Goal: Information Seeking & Learning: Learn about a topic

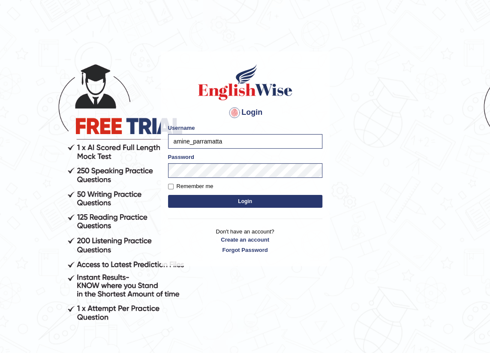
click at [185, 140] on input "amine_parramatta" at bounding box center [245, 141] width 154 height 15
click at [188, 141] on input "amine_parramatta" at bounding box center [245, 141] width 154 height 15
type input "romabeatrice_parramatta"
click at [218, 200] on button "Login" at bounding box center [245, 201] width 154 height 13
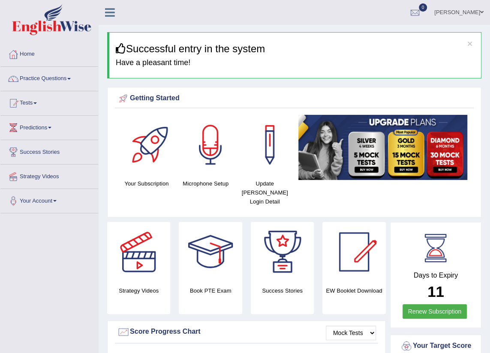
click at [52, 77] on link "Practice Questions" at bounding box center [49, 77] width 98 height 21
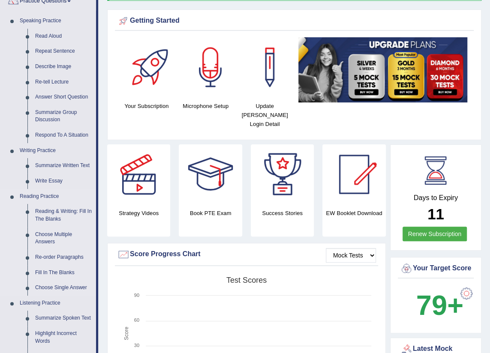
scroll to position [39, 0]
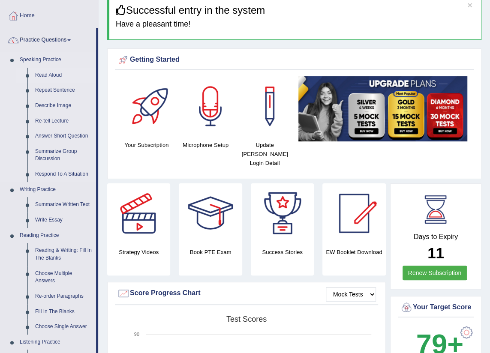
click at [53, 76] on link "Read Aloud" at bounding box center [63, 75] width 65 height 15
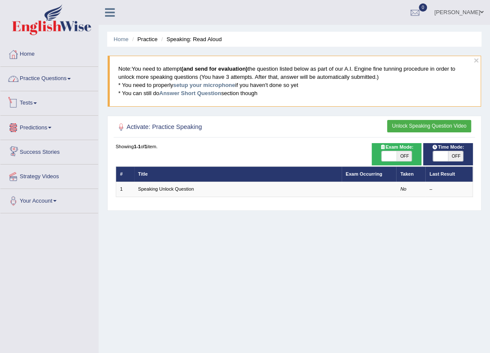
click at [63, 80] on link "Practice Questions" at bounding box center [49, 77] width 98 height 21
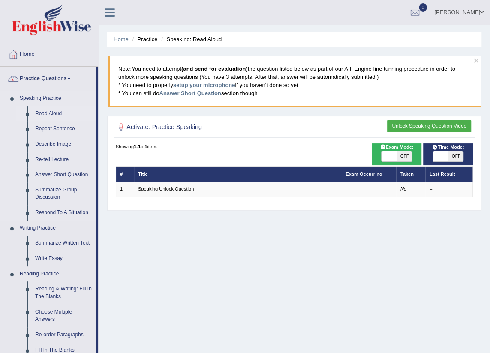
click at [50, 114] on link "Read Aloud" at bounding box center [63, 113] width 65 height 15
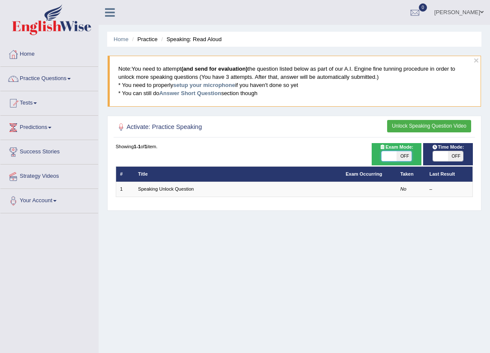
click at [395, 155] on span at bounding box center [388, 156] width 15 height 10
click at [74, 78] on link "Practice Questions" at bounding box center [49, 77] width 98 height 21
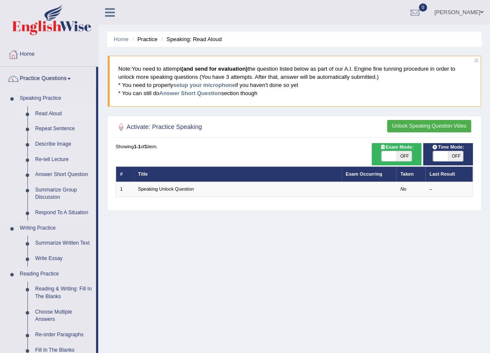
click at [51, 113] on link "Read Aloud" at bounding box center [63, 113] width 65 height 15
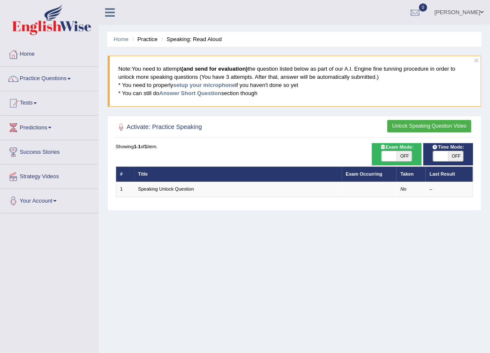
click at [401, 153] on span "OFF" at bounding box center [403, 156] width 15 height 10
checkbox input "true"
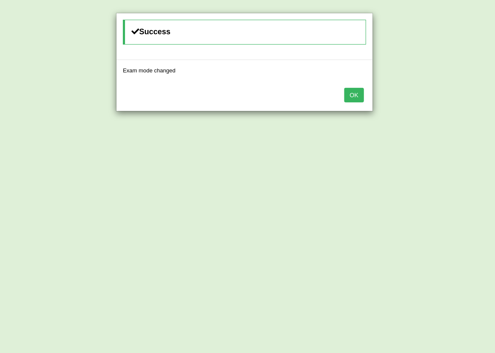
click at [361, 94] on button "OK" at bounding box center [354, 95] width 20 height 15
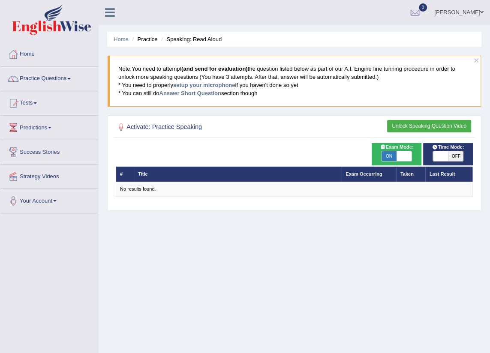
click at [426, 125] on button "Unlock Speaking Question Video" at bounding box center [429, 126] width 84 height 12
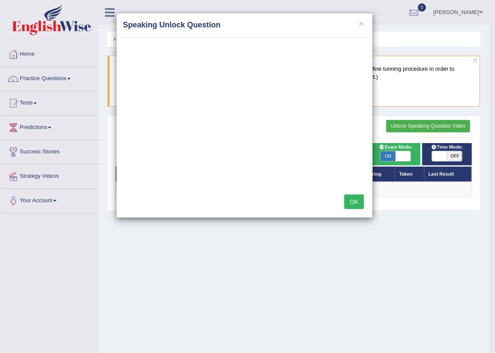
click at [350, 203] on button "OK" at bounding box center [354, 201] width 20 height 15
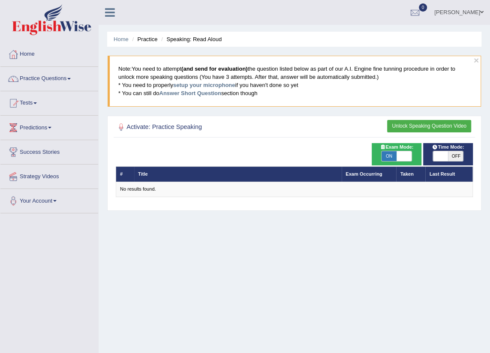
click at [412, 123] on button "Unlock Speaking Question Video" at bounding box center [429, 126] width 84 height 12
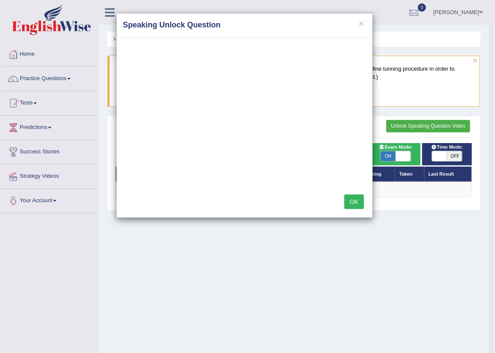
click at [356, 197] on button "OK" at bounding box center [354, 201] width 20 height 15
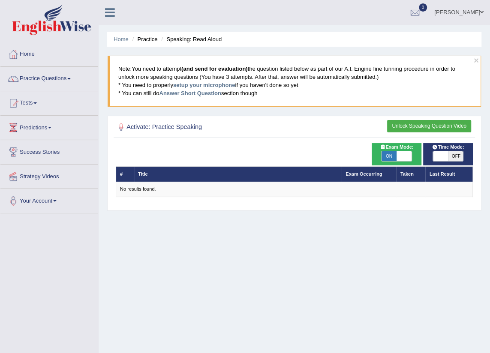
click at [390, 154] on span "ON" at bounding box center [388, 156] width 15 height 10
checkbox input "false"
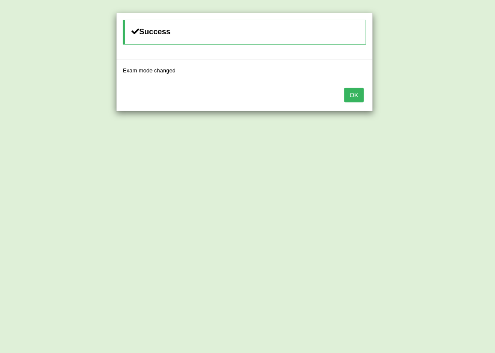
click at [350, 94] on button "OK" at bounding box center [354, 95] width 20 height 15
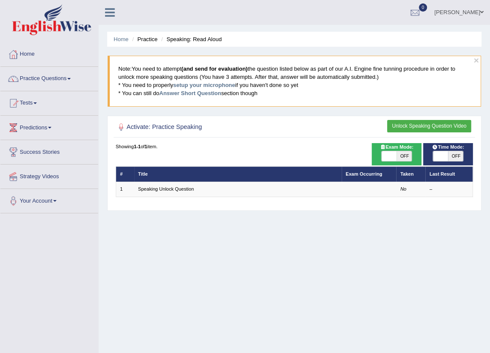
click at [345, 239] on div "Home Practice Speaking: Read Aloud × Note: You need to attempt (and send for ev…" at bounding box center [294, 214] width 391 height 428
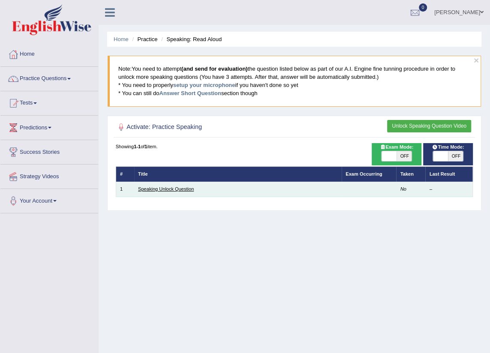
click at [178, 187] on link "Speaking Unlock Question" at bounding box center [166, 188] width 56 height 5
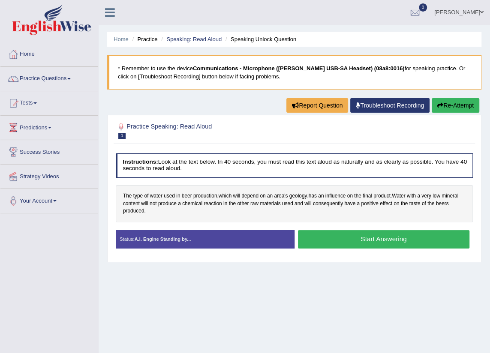
click at [353, 233] on button "Start Answering" at bounding box center [383, 239] width 171 height 18
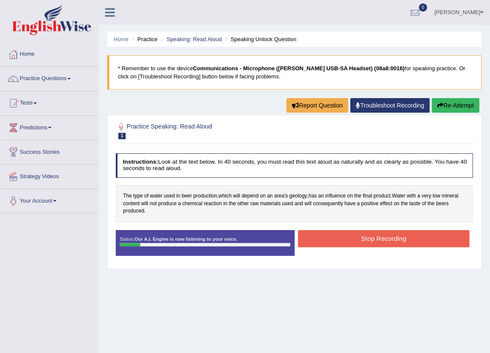
click at [340, 240] on button "Stop Recording" at bounding box center [383, 238] width 171 height 17
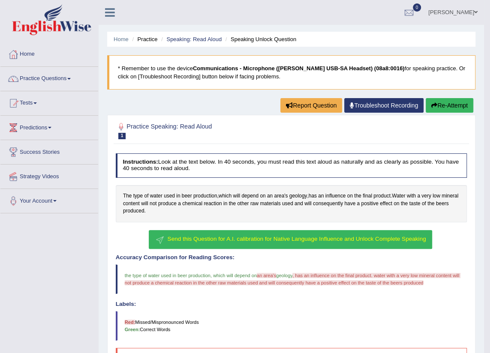
click at [320, 239] on span "Send this Question for A.I. calibration for Native Language Influence and Unloc…" at bounding box center [296, 239] width 258 height 6
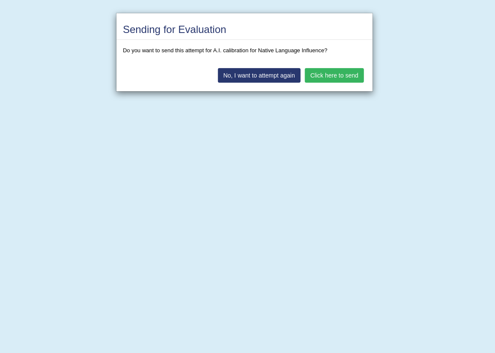
click at [320, 75] on button "Click here to send" at bounding box center [334, 75] width 59 height 15
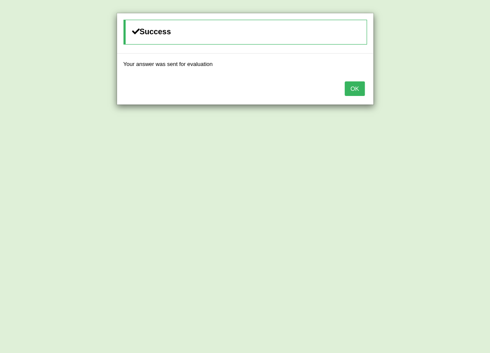
click at [352, 87] on button "OK" at bounding box center [354, 88] width 20 height 15
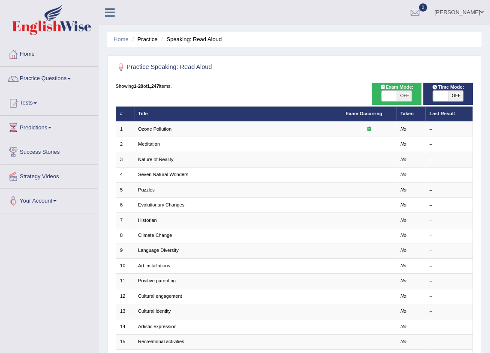
click at [454, 91] on span "OFF" at bounding box center [455, 96] width 15 height 10
checkbox input "true"
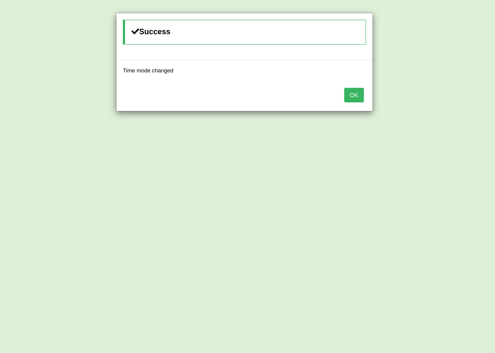
click at [362, 93] on button "OK" at bounding box center [354, 95] width 20 height 15
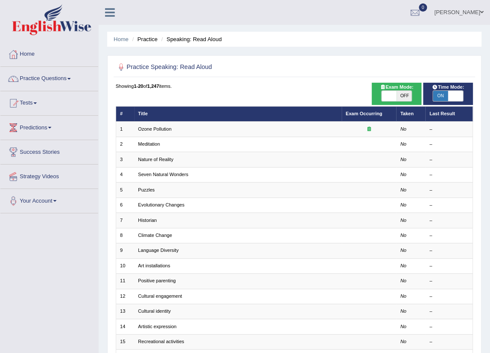
click at [395, 96] on span at bounding box center [388, 96] width 15 height 10
checkbox input "true"
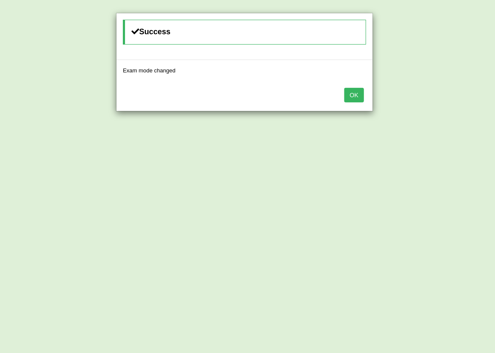
click at [353, 96] on button "OK" at bounding box center [354, 95] width 20 height 15
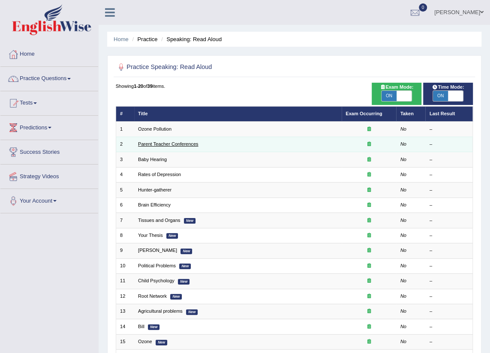
click at [170, 141] on link "Parent Teacher Conferences" at bounding box center [168, 143] width 60 height 5
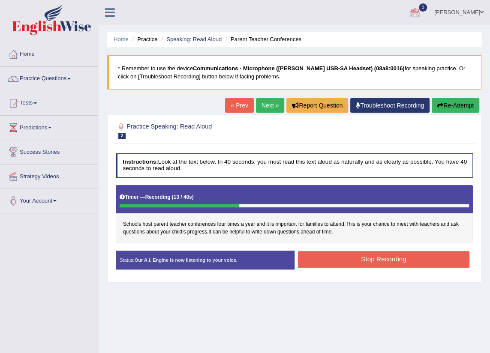
click at [359, 263] on button "Stop Recording" at bounding box center [383, 259] width 171 height 17
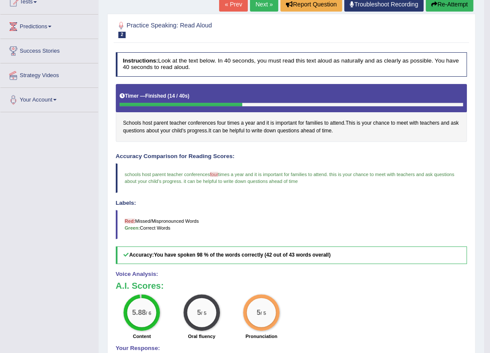
scroll to position [62, 0]
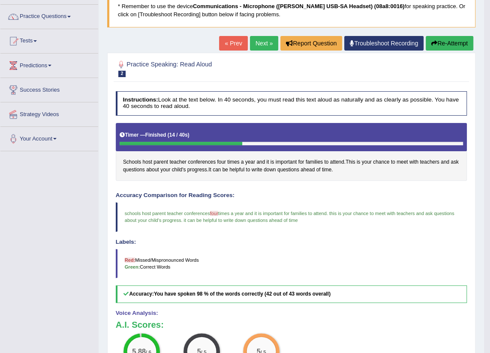
click at [257, 43] on link "Next »" at bounding box center [264, 43] width 28 height 15
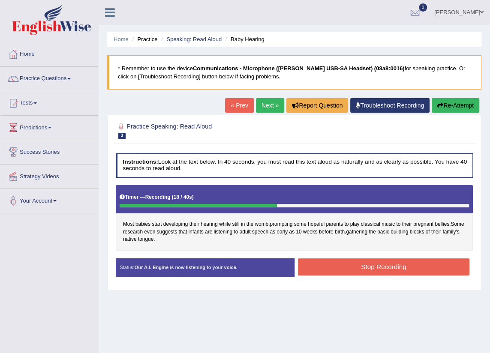
click at [346, 269] on button "Stop Recording" at bounding box center [383, 266] width 171 height 17
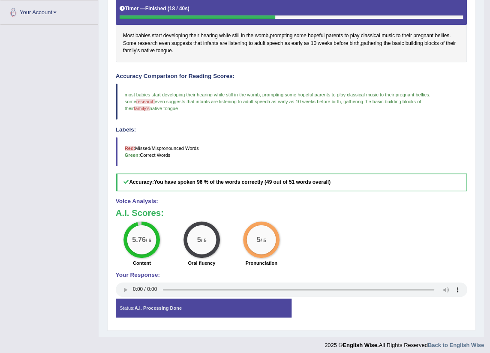
scroll to position [77, 0]
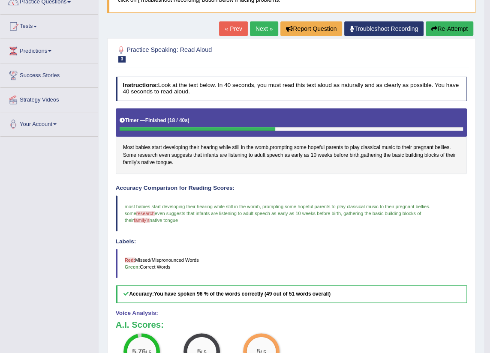
click at [260, 30] on link "Next »" at bounding box center [264, 28] width 28 height 15
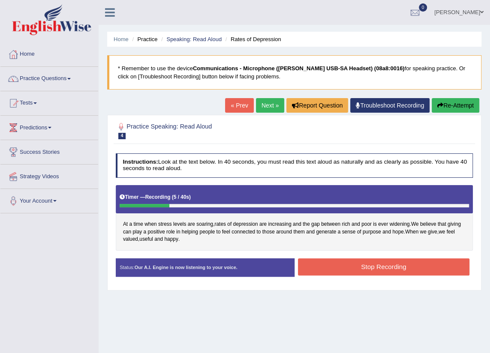
click at [353, 266] on button "Stop Recording" at bounding box center [383, 266] width 171 height 17
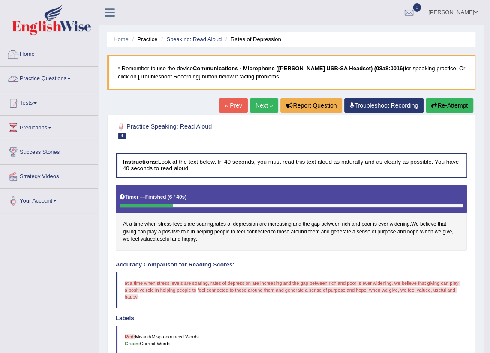
click at [60, 79] on link "Practice Questions" at bounding box center [49, 77] width 98 height 21
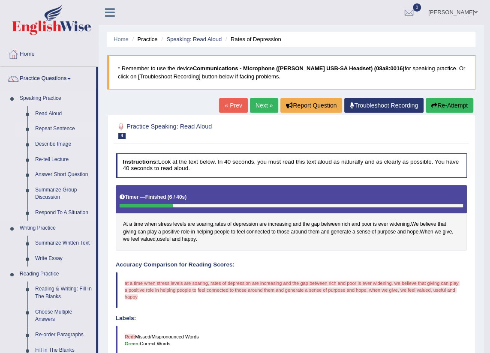
click at [54, 130] on link "Repeat Sentence" at bounding box center [63, 128] width 65 height 15
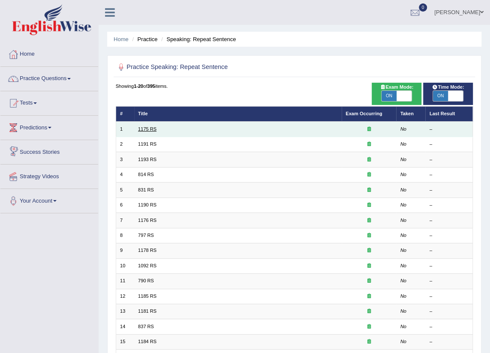
click at [144, 129] on link "1175 RS" at bounding box center [147, 128] width 18 height 5
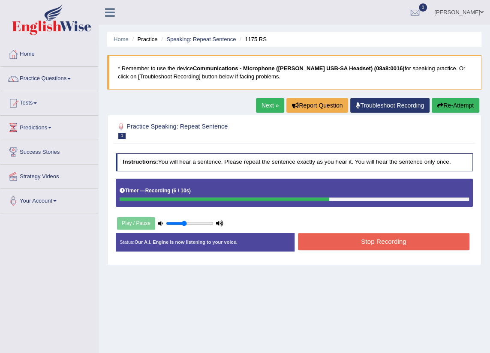
click at [341, 248] on button "Stop Recording" at bounding box center [383, 241] width 171 height 17
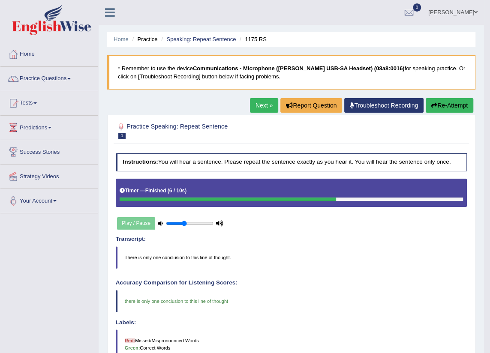
click at [261, 107] on link "Next »" at bounding box center [264, 105] width 28 height 15
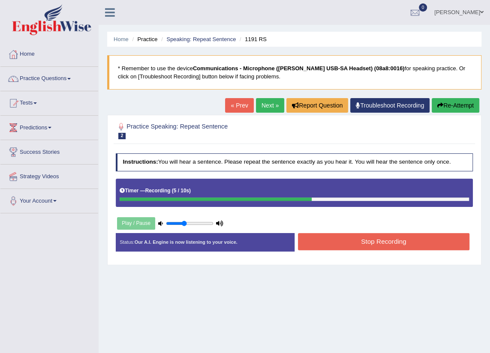
click at [342, 239] on button "Stop Recording" at bounding box center [383, 241] width 171 height 17
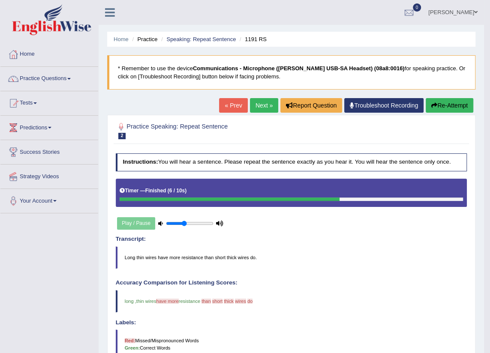
click at [261, 106] on link "Next »" at bounding box center [264, 105] width 28 height 15
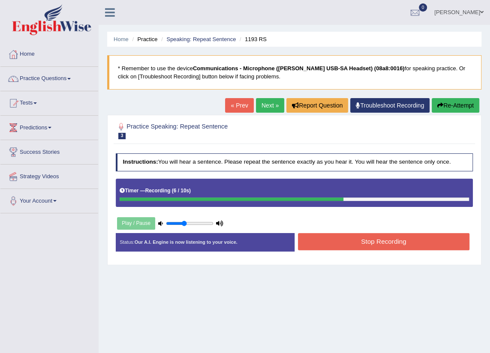
click at [326, 243] on button "Stop Recording" at bounding box center [383, 241] width 171 height 17
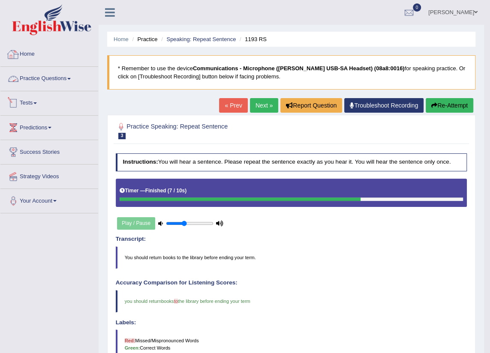
click at [30, 78] on link "Practice Questions" at bounding box center [49, 77] width 98 height 21
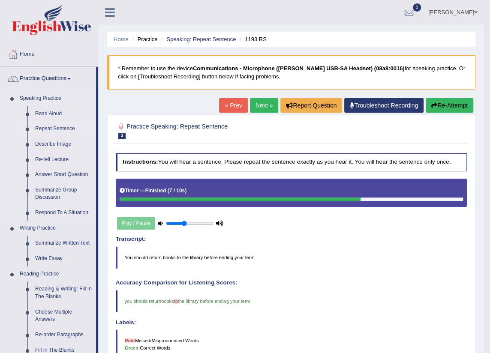
click at [48, 128] on link "Repeat Sentence" at bounding box center [63, 128] width 65 height 15
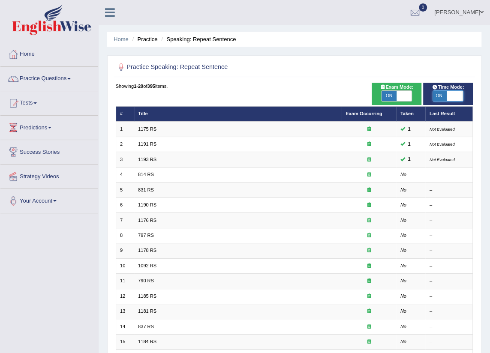
click at [448, 97] on span at bounding box center [453, 96] width 15 height 10
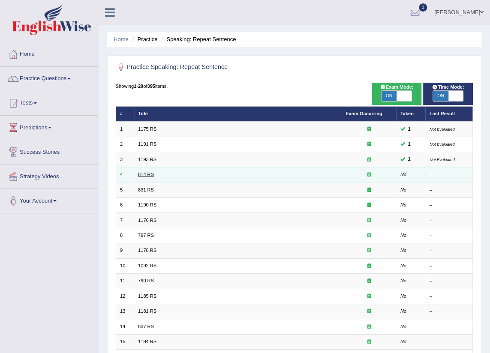
click at [143, 176] on link "814 RS" at bounding box center [146, 174] width 16 height 5
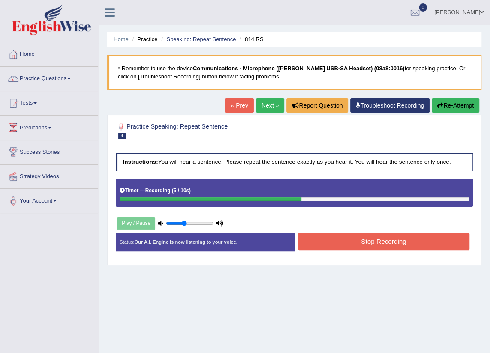
click at [326, 241] on button "Stop Recording" at bounding box center [383, 241] width 171 height 17
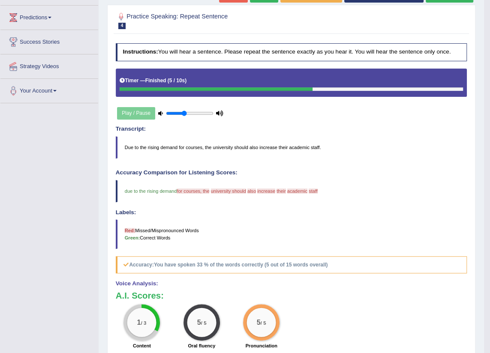
scroll to position [39, 0]
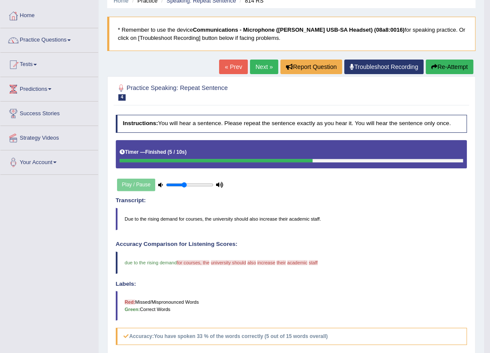
click at [261, 68] on link "Next »" at bounding box center [264, 67] width 28 height 15
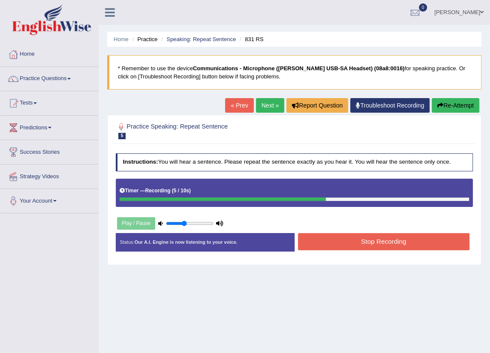
click at [330, 245] on button "Stop Recording" at bounding box center [383, 241] width 171 height 17
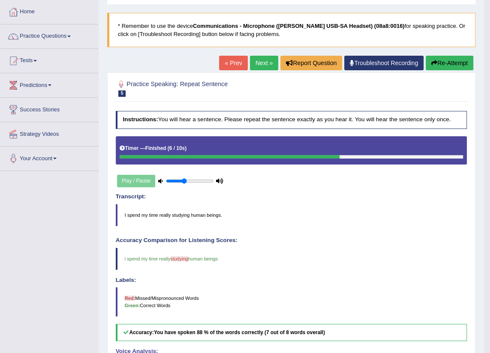
scroll to position [39, 0]
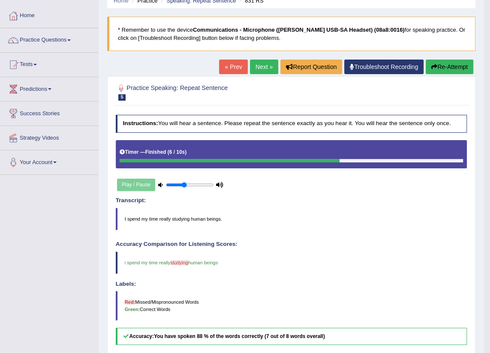
click at [260, 69] on link "Next »" at bounding box center [264, 67] width 28 height 15
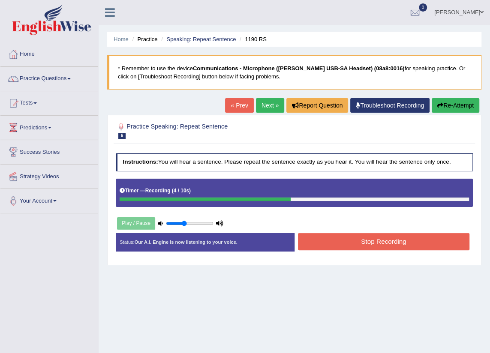
click at [341, 244] on button "Stop Recording" at bounding box center [383, 241] width 171 height 17
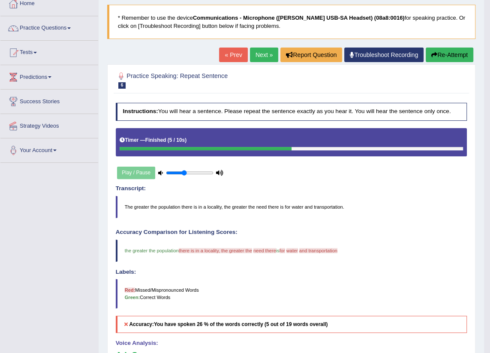
scroll to position [39, 0]
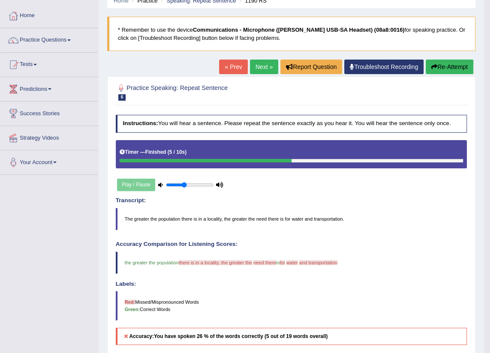
click at [257, 66] on link "Next »" at bounding box center [264, 67] width 28 height 15
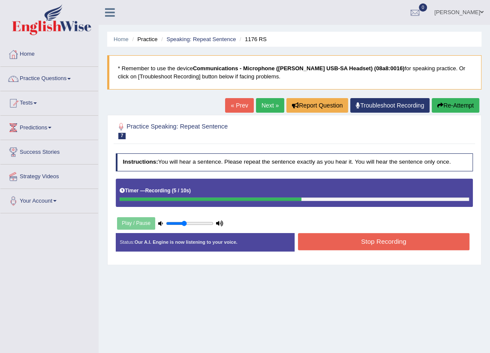
click at [341, 238] on button "Stop Recording" at bounding box center [383, 241] width 171 height 17
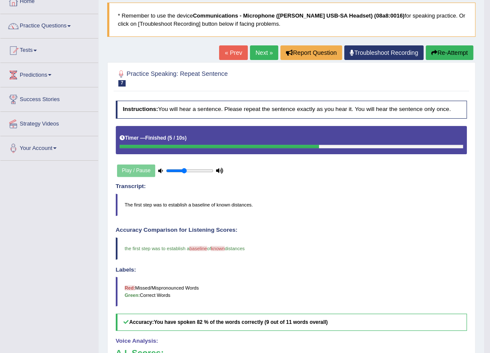
scroll to position [39, 0]
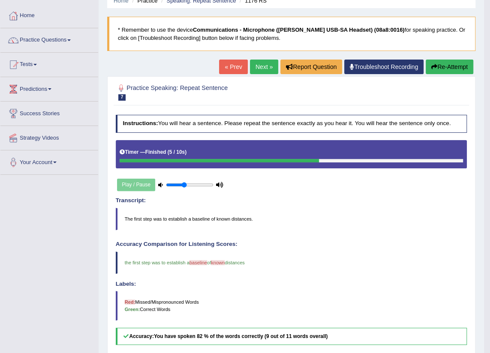
click at [262, 69] on link "Next »" at bounding box center [264, 67] width 28 height 15
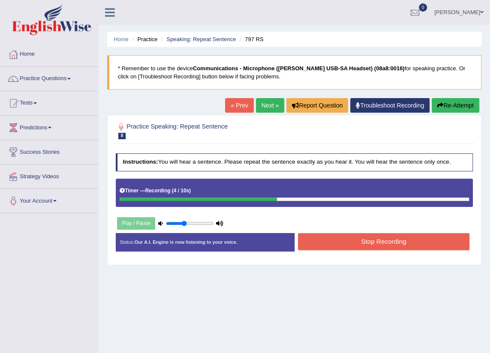
click at [323, 242] on button "Stop Recording" at bounding box center [383, 241] width 171 height 17
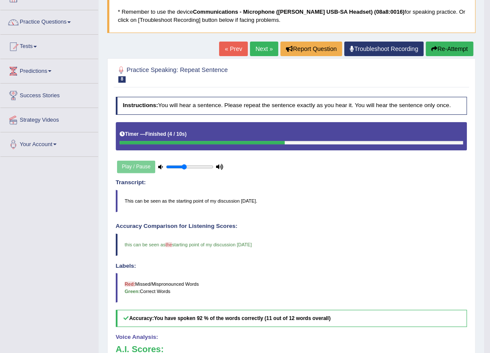
scroll to position [39, 0]
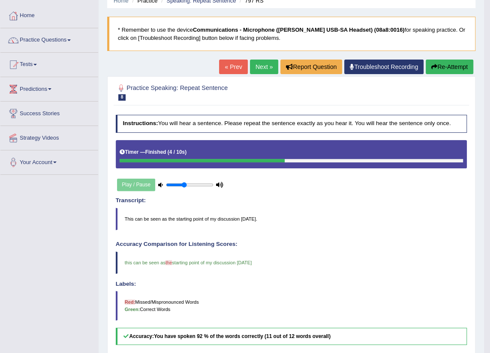
click at [265, 69] on link "Next »" at bounding box center [264, 67] width 28 height 15
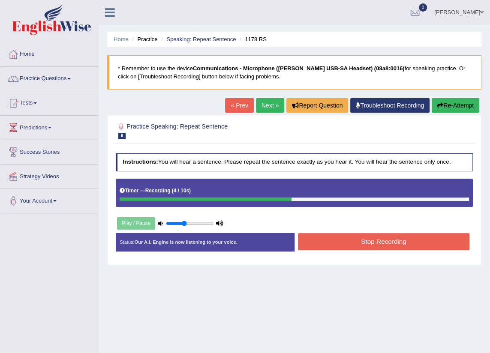
click at [338, 246] on button "Stop Recording" at bounding box center [383, 241] width 171 height 17
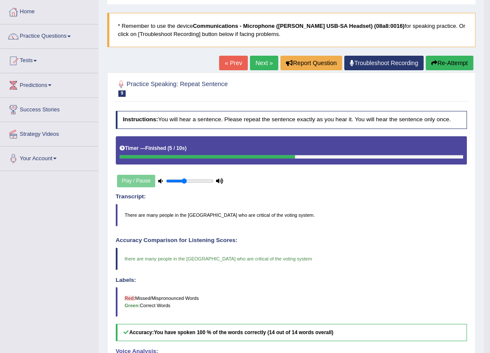
scroll to position [39, 0]
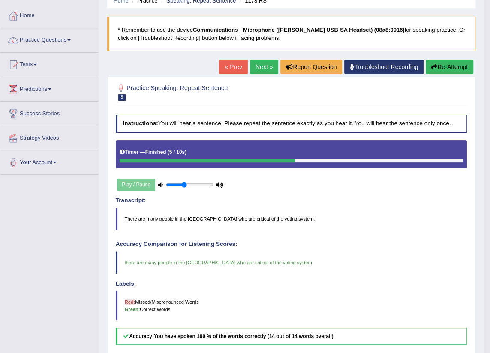
click at [265, 69] on link "Next »" at bounding box center [264, 67] width 28 height 15
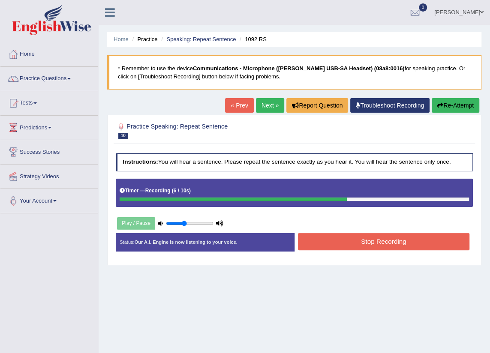
click at [327, 244] on button "Stop Recording" at bounding box center [383, 241] width 171 height 17
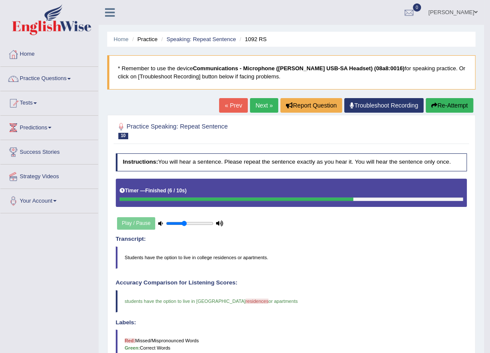
click at [266, 108] on link "Next »" at bounding box center [264, 105] width 28 height 15
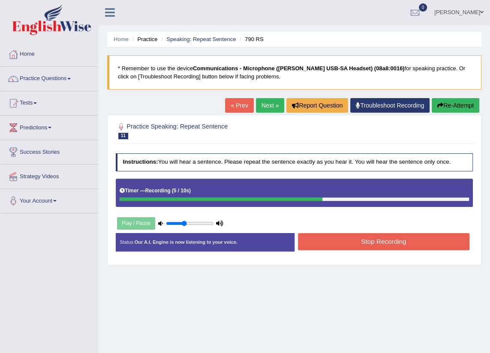
click at [339, 243] on button "Stop Recording" at bounding box center [383, 241] width 171 height 17
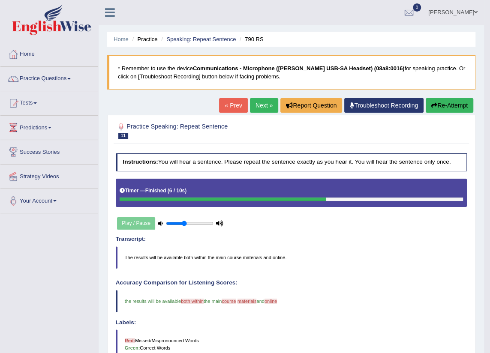
click at [258, 106] on link "Next »" at bounding box center [264, 105] width 28 height 15
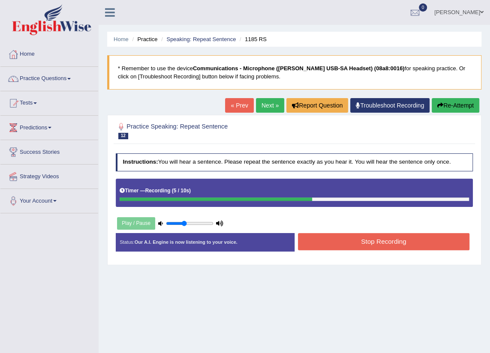
click at [332, 242] on button "Stop Recording" at bounding box center [383, 241] width 171 height 17
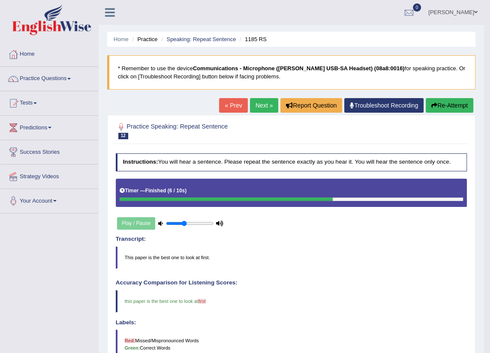
click at [257, 105] on link "Next »" at bounding box center [264, 105] width 28 height 15
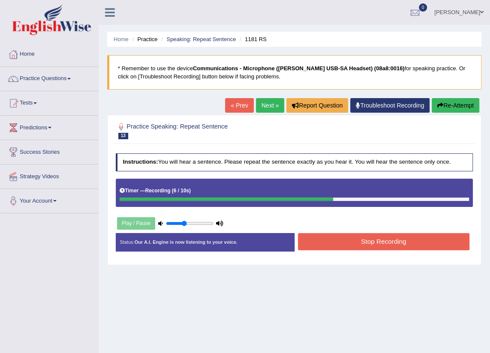
click at [334, 245] on button "Stop Recording" at bounding box center [383, 241] width 171 height 17
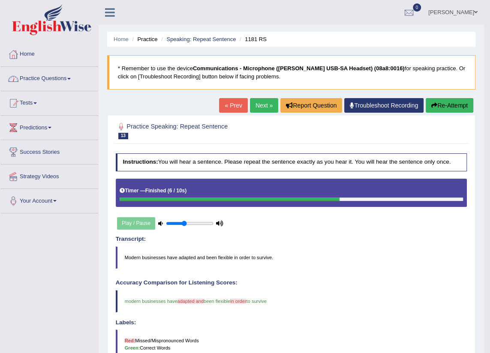
click at [75, 77] on link "Practice Questions" at bounding box center [49, 77] width 98 height 21
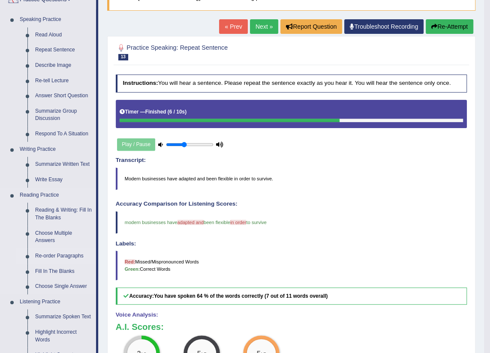
scroll to position [78, 0]
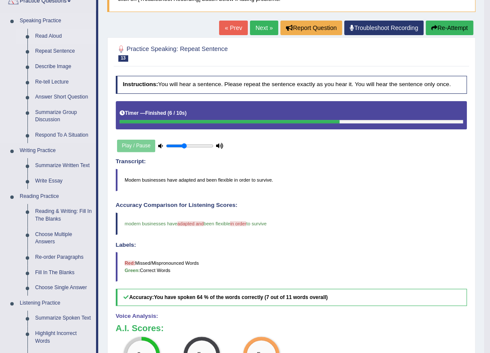
click at [57, 32] on link "Read Aloud" at bounding box center [63, 36] width 65 height 15
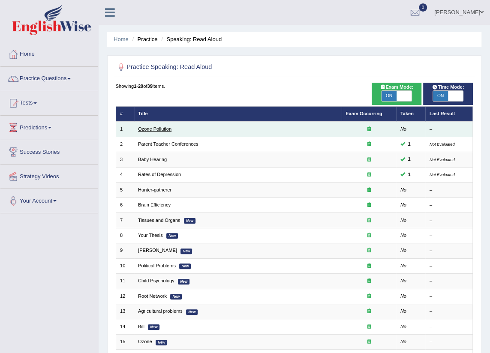
click at [146, 126] on link "Ozone Pollution" at bounding box center [154, 128] width 33 height 5
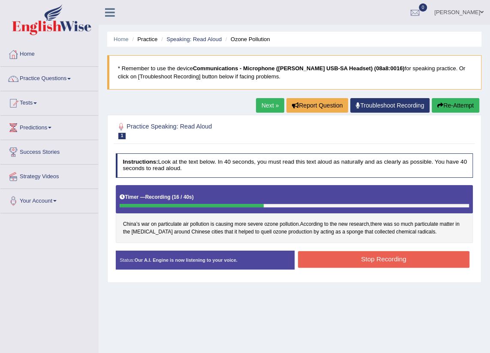
click at [340, 255] on button "Stop Recording" at bounding box center [383, 259] width 171 height 17
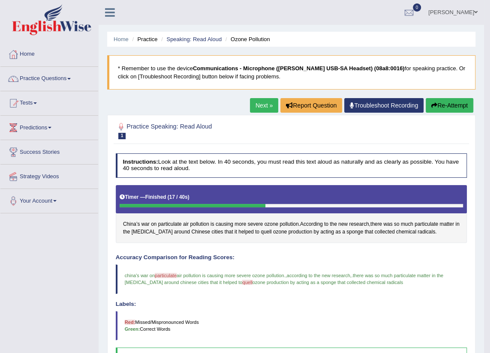
click at [261, 109] on link "Next »" at bounding box center [264, 105] width 28 height 15
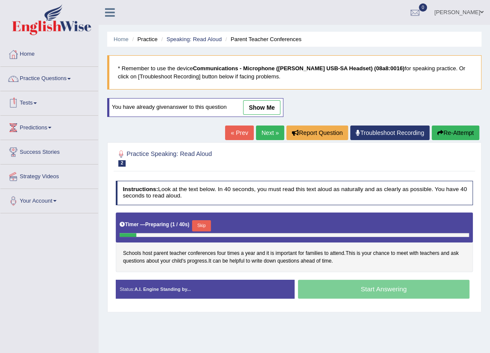
click at [239, 132] on link "« Prev" at bounding box center [239, 132] width 28 height 15
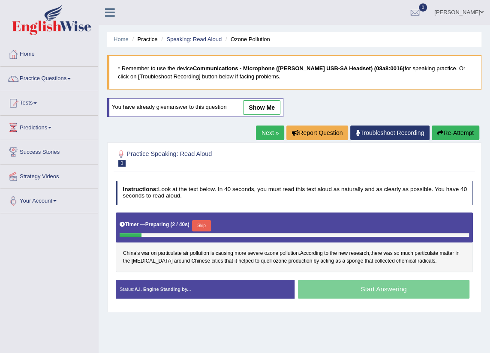
click at [267, 135] on link "Next »" at bounding box center [270, 132] width 28 height 15
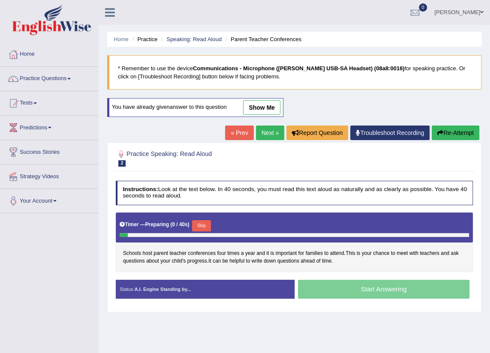
click at [267, 135] on link "Next »" at bounding box center [270, 132] width 28 height 15
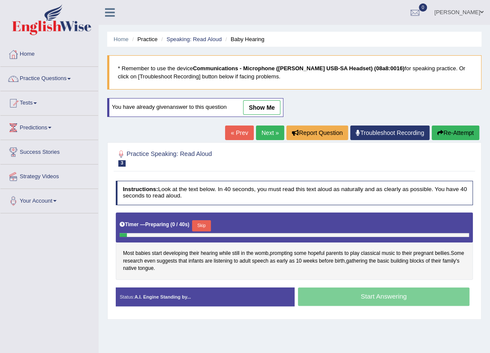
click at [267, 135] on link "Next »" at bounding box center [270, 132] width 28 height 15
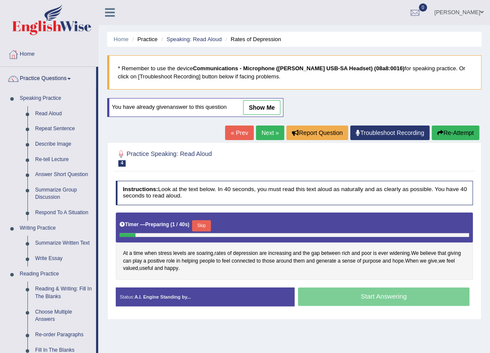
click at [47, 113] on link "Read Aloud" at bounding box center [63, 113] width 65 height 15
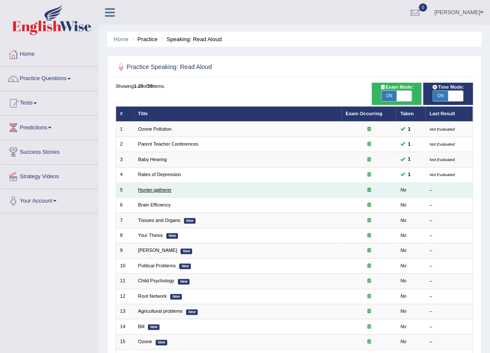
click at [155, 190] on link "Hunter-gatherer" at bounding box center [154, 189] width 33 height 5
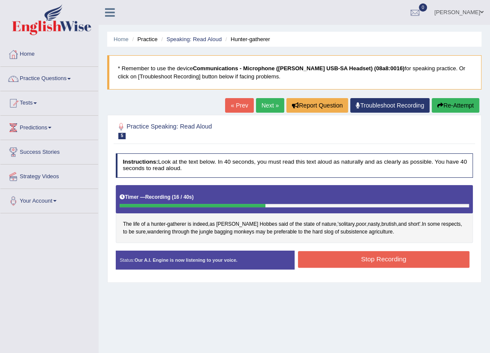
click at [380, 256] on button "Stop Recording" at bounding box center [383, 259] width 171 height 17
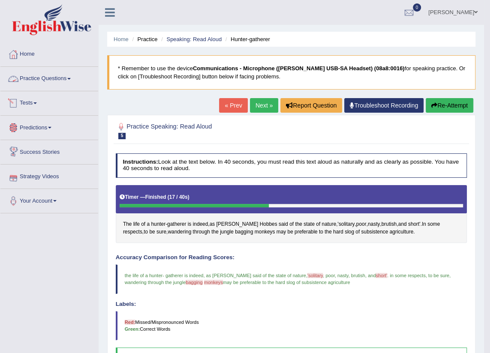
click at [47, 75] on link "Practice Questions" at bounding box center [49, 77] width 98 height 21
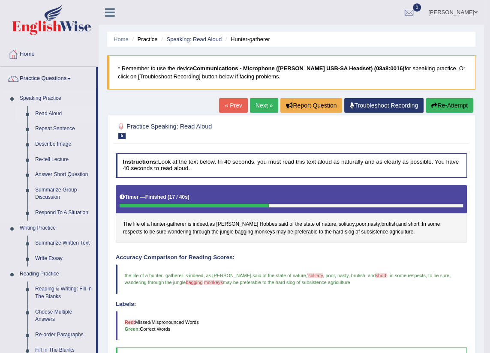
click at [48, 114] on link "Read Aloud" at bounding box center [63, 113] width 65 height 15
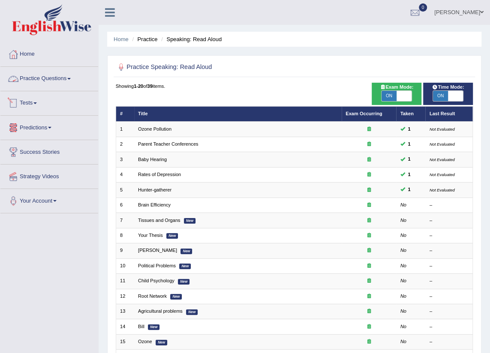
click at [30, 79] on link "Practice Questions" at bounding box center [49, 77] width 98 height 21
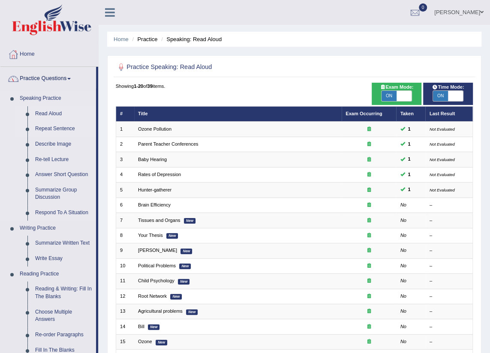
click at [49, 132] on link "Repeat Sentence" at bounding box center [63, 128] width 65 height 15
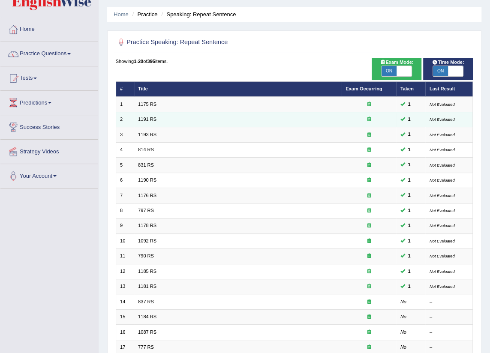
scroll to position [39, 0]
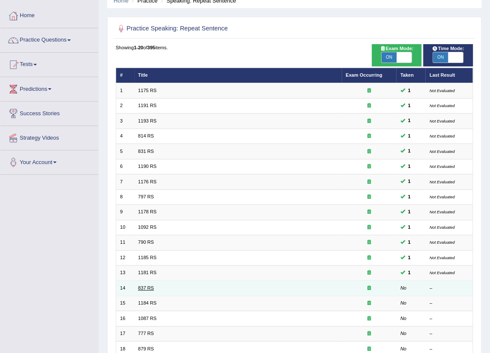
click at [143, 290] on link "837 RS" at bounding box center [146, 287] width 16 height 5
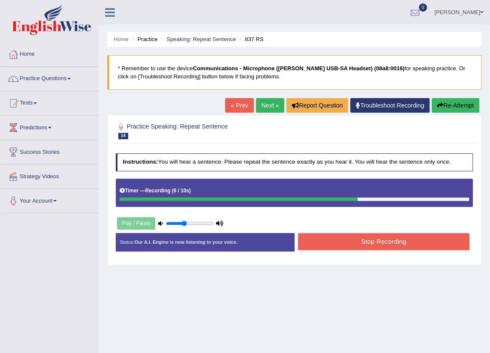
click at [351, 242] on button "Stop Recording" at bounding box center [383, 241] width 171 height 17
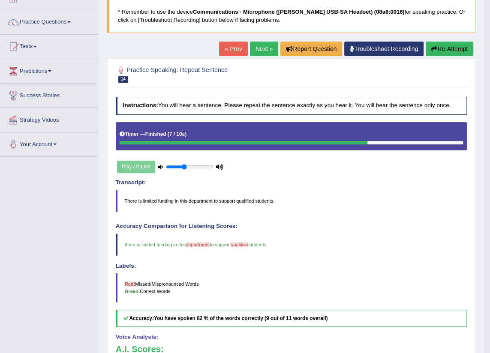
scroll to position [39, 0]
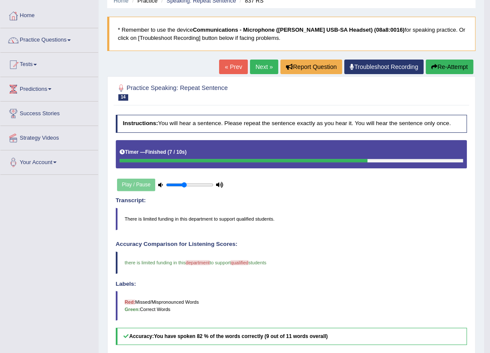
click at [260, 67] on link "Next »" at bounding box center [264, 67] width 28 height 15
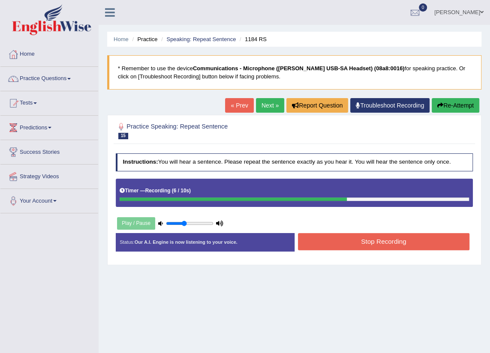
click at [332, 243] on button "Stop Recording" at bounding box center [383, 241] width 171 height 17
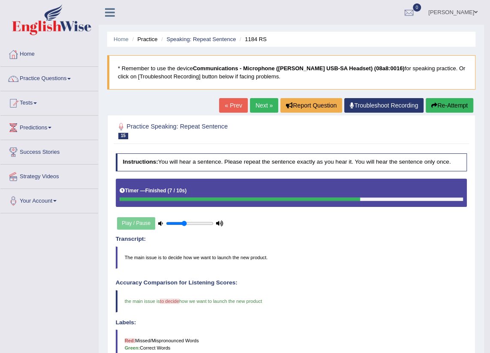
click at [258, 107] on link "Next »" at bounding box center [264, 105] width 28 height 15
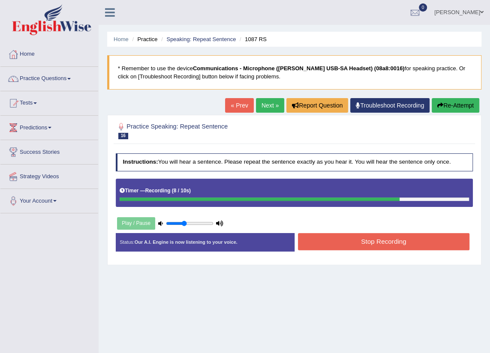
click at [370, 233] on div "Start Answering" at bounding box center [383, 233] width 179 height 0
click at [361, 253] on div "Status: Our A.I. Engine is now listening to your voice. Start Answering Stop Re…" at bounding box center [294, 246] width 357 height 26
click at [359, 242] on button "Stop Recording" at bounding box center [383, 241] width 171 height 17
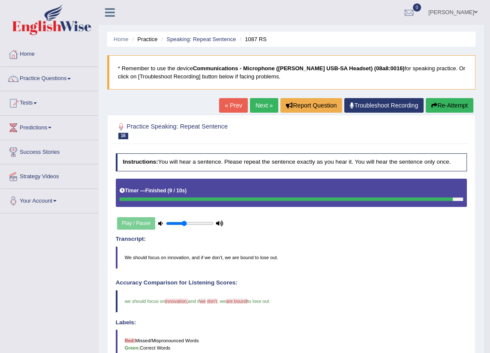
click at [266, 109] on link "Next »" at bounding box center [264, 105] width 28 height 15
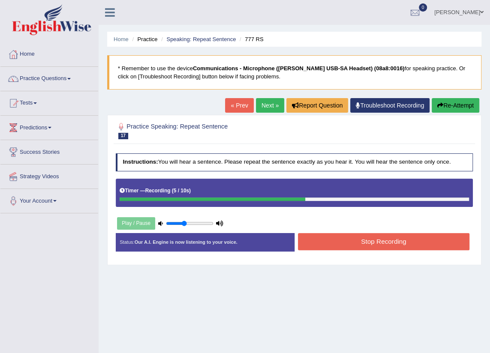
click at [376, 243] on button "Stop Recording" at bounding box center [383, 241] width 171 height 17
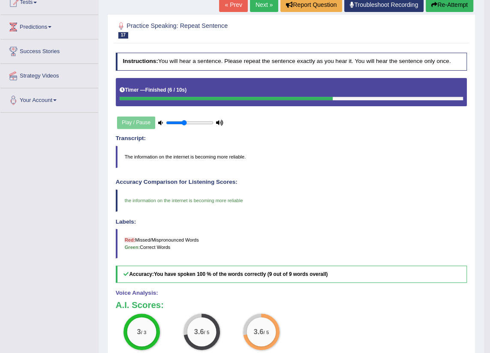
scroll to position [78, 0]
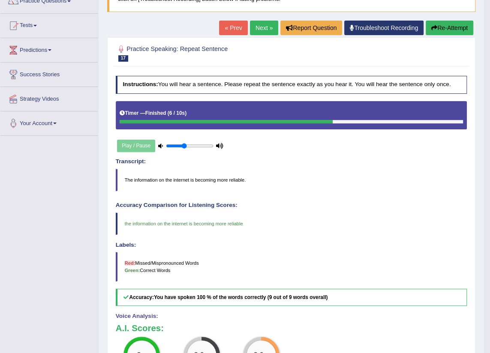
click at [437, 30] on button "Re-Attempt" at bounding box center [449, 28] width 48 height 15
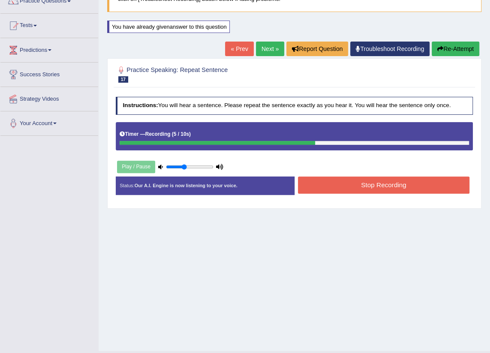
click at [323, 182] on button "Stop Recording" at bounding box center [383, 184] width 171 height 17
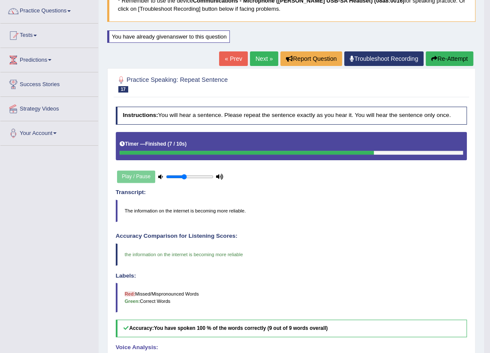
scroll to position [63, 0]
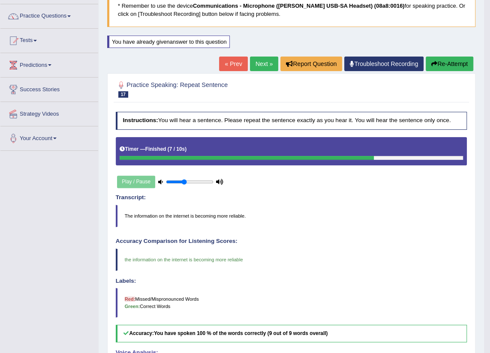
click at [258, 62] on link "Next »" at bounding box center [264, 64] width 28 height 15
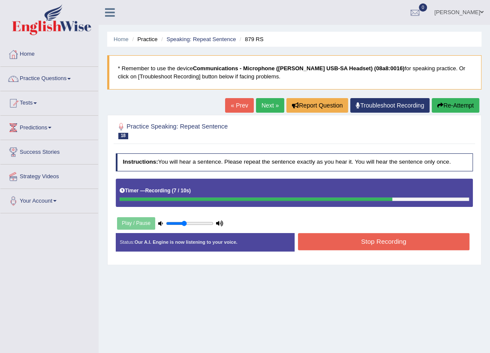
click at [369, 245] on button "Stop Recording" at bounding box center [383, 241] width 171 height 17
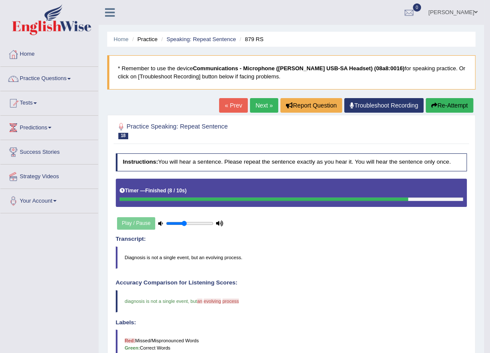
click at [441, 108] on button "Re-Attempt" at bounding box center [449, 105] width 48 height 15
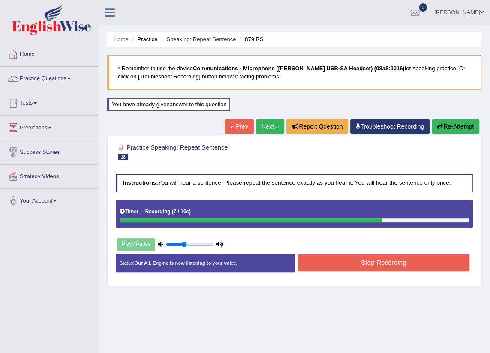
click at [409, 262] on button "Stop Recording" at bounding box center [383, 262] width 171 height 17
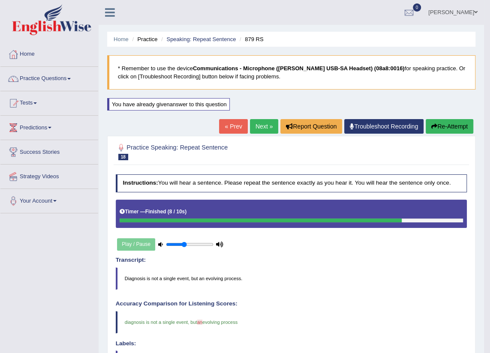
click at [266, 125] on link "Next »" at bounding box center [264, 126] width 28 height 15
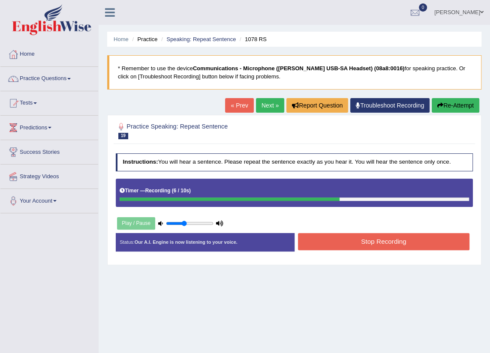
click at [393, 243] on button "Stop Recording" at bounding box center [383, 241] width 171 height 17
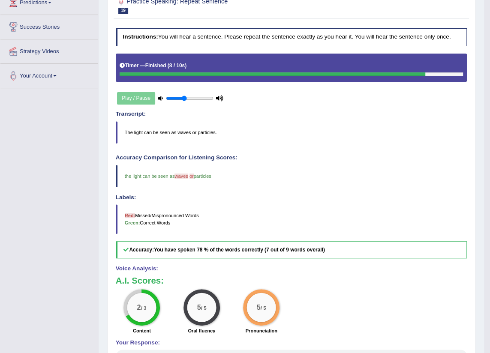
scroll to position [39, 0]
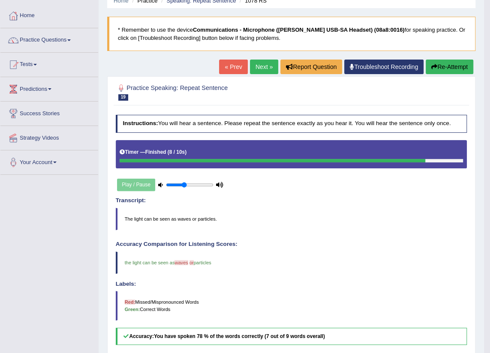
click at [257, 70] on link "Next »" at bounding box center [264, 67] width 28 height 15
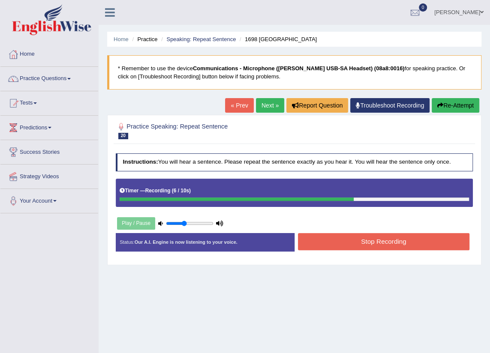
click at [332, 237] on button "Stop Recording" at bounding box center [383, 241] width 171 height 17
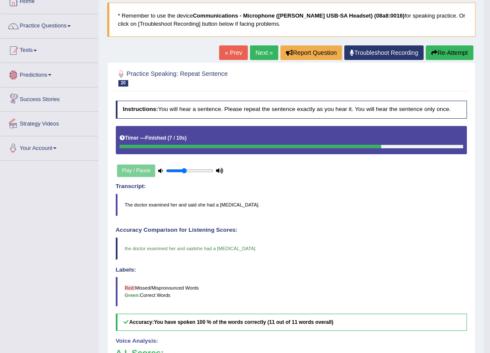
scroll to position [39, 0]
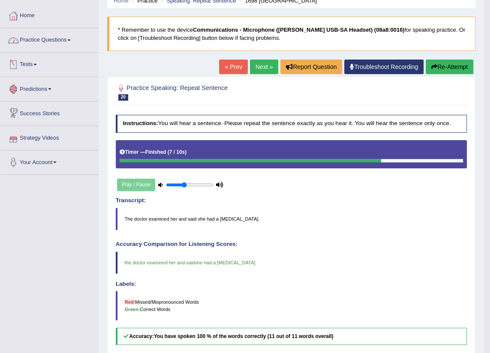
click at [54, 41] on link "Practice Questions" at bounding box center [49, 38] width 98 height 21
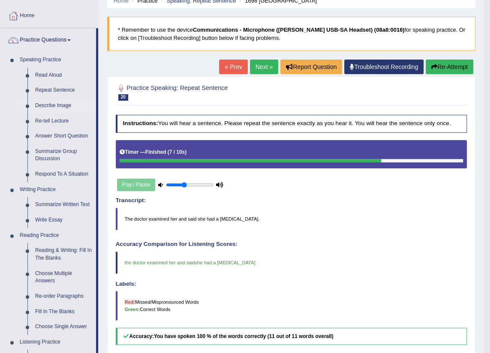
click at [57, 106] on link "Describe Image" at bounding box center [63, 105] width 65 height 15
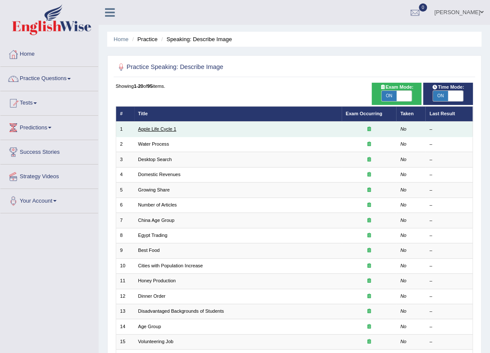
click at [163, 128] on link "Apple Life Cycle 1" at bounding box center [157, 128] width 38 height 5
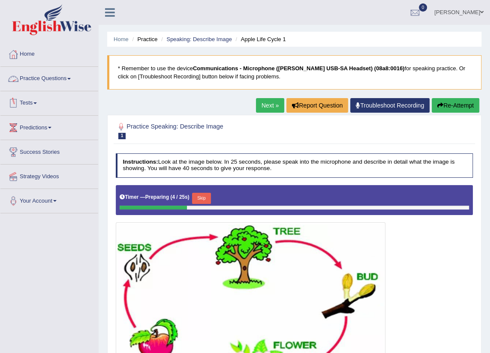
click at [30, 75] on link "Practice Questions" at bounding box center [49, 77] width 98 height 21
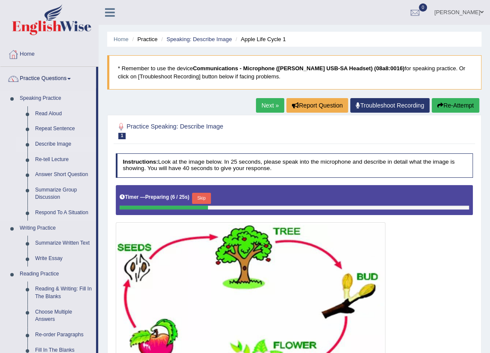
click at [57, 141] on link "Describe Image" at bounding box center [63, 144] width 65 height 15
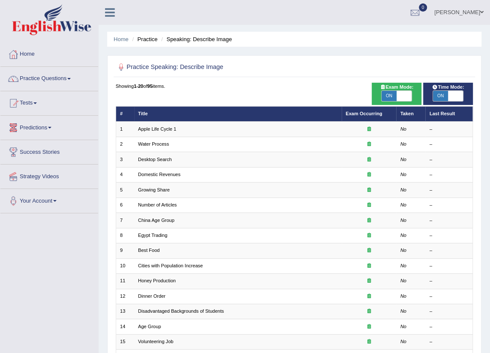
click at [448, 96] on span at bounding box center [455, 96] width 15 height 10
checkbox input "false"
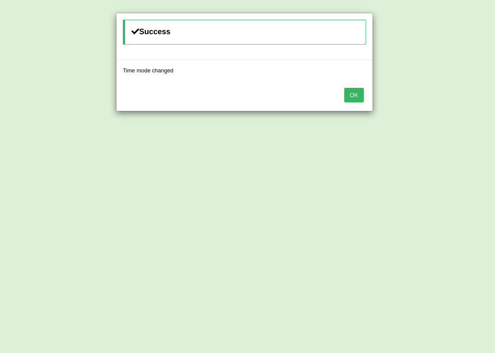
click at [356, 95] on button "OK" at bounding box center [354, 95] width 20 height 15
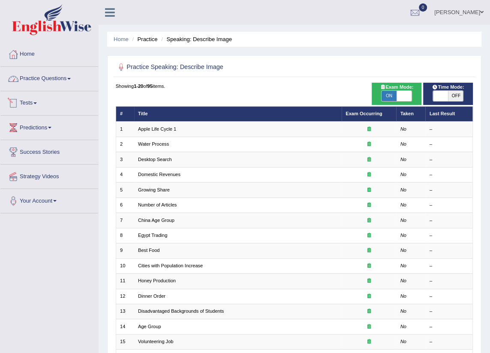
click at [46, 78] on link "Practice Questions" at bounding box center [49, 77] width 98 height 21
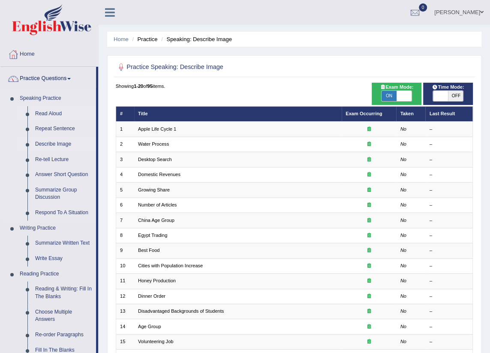
click at [48, 114] on link "Read Aloud" at bounding box center [63, 113] width 65 height 15
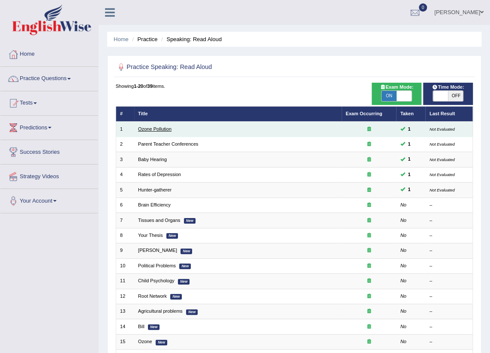
click at [141, 129] on link "Ozone Pollution" at bounding box center [154, 128] width 33 height 5
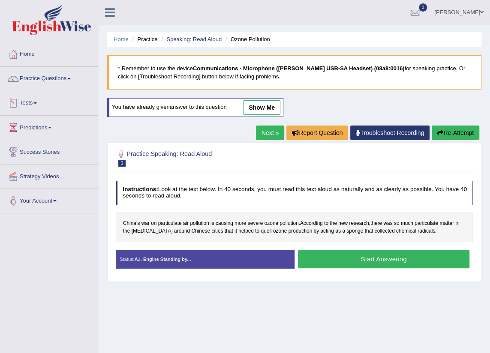
click at [260, 107] on link "show me" at bounding box center [261, 107] width 37 height 15
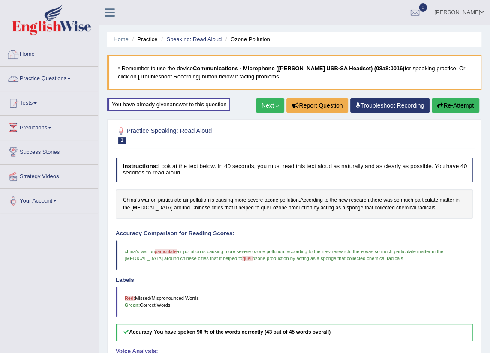
click at [31, 77] on link "Practice Questions" at bounding box center [49, 77] width 98 height 21
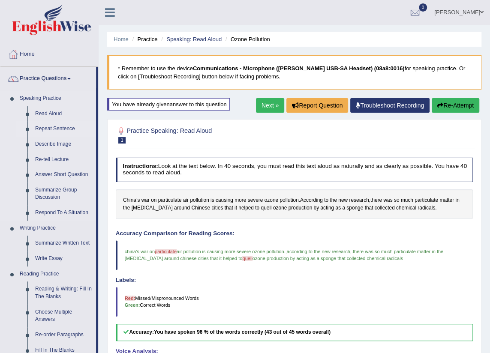
click at [46, 128] on link "Repeat Sentence" at bounding box center [63, 128] width 65 height 15
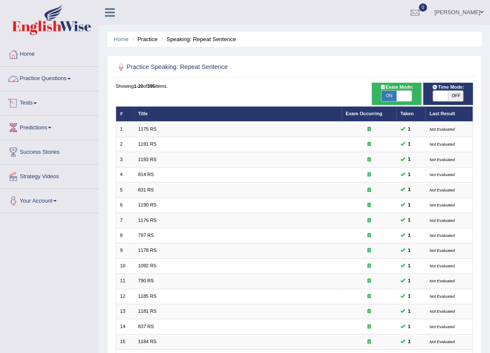
click at [50, 78] on link "Practice Questions" at bounding box center [49, 77] width 98 height 21
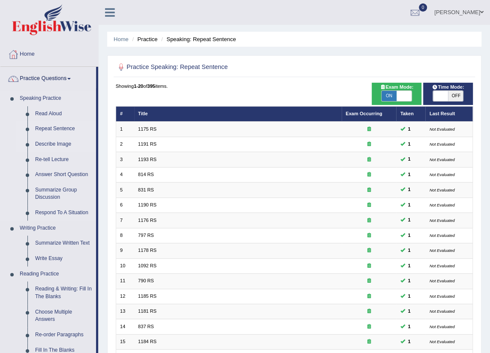
click at [56, 141] on link "Describe Image" at bounding box center [63, 144] width 65 height 15
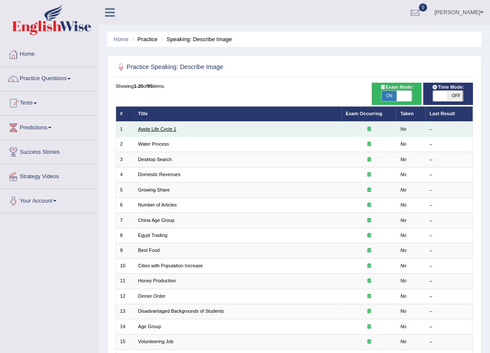
click at [168, 129] on link "Apple Life Cycle 1" at bounding box center [157, 128] width 38 height 5
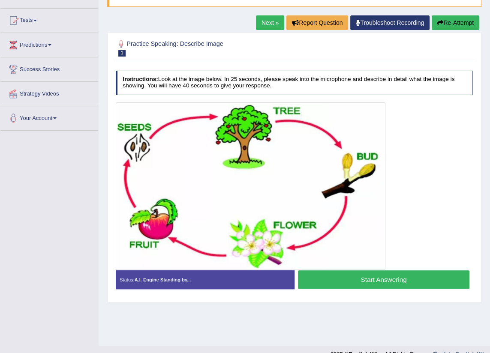
scroll to position [97, 0]
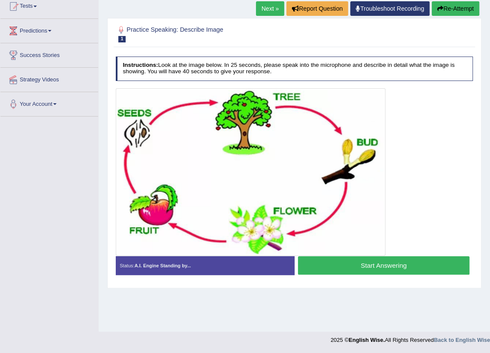
click at [389, 261] on button "Start Answering" at bounding box center [383, 265] width 171 height 18
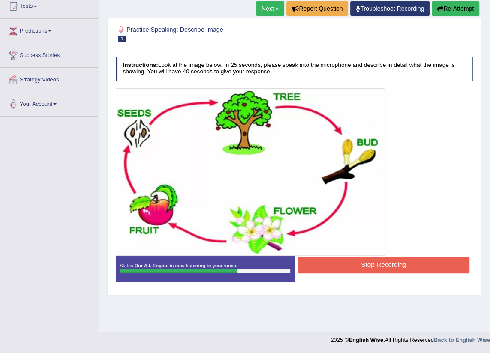
click at [326, 266] on button "Stop Recording" at bounding box center [383, 265] width 171 height 17
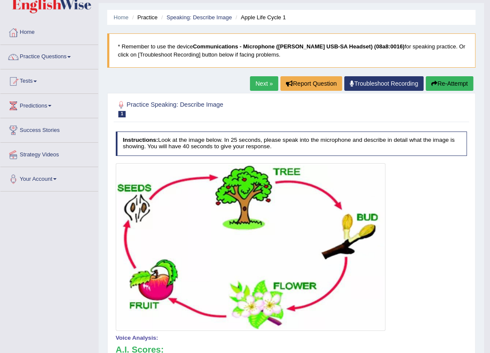
scroll to position [19, 0]
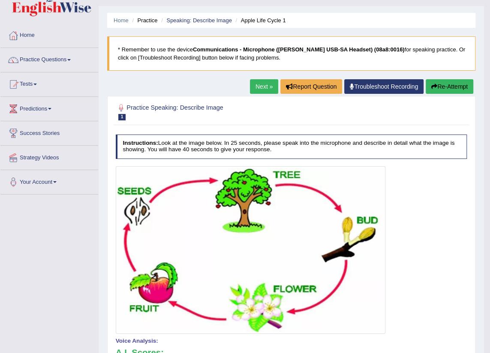
click at [272, 84] on link "Next »" at bounding box center [264, 86] width 28 height 15
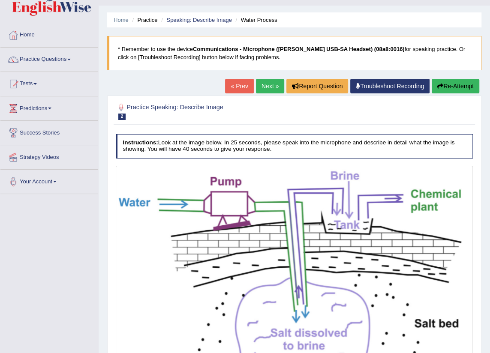
scroll to position [39, 0]
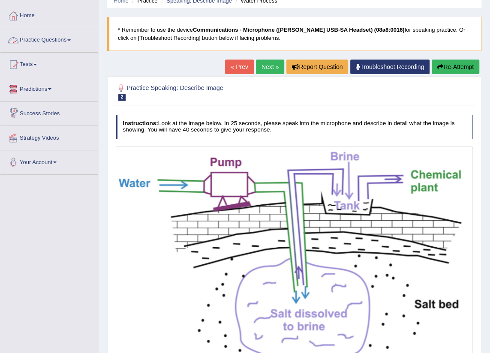
click at [73, 42] on link "Practice Questions" at bounding box center [49, 38] width 98 height 21
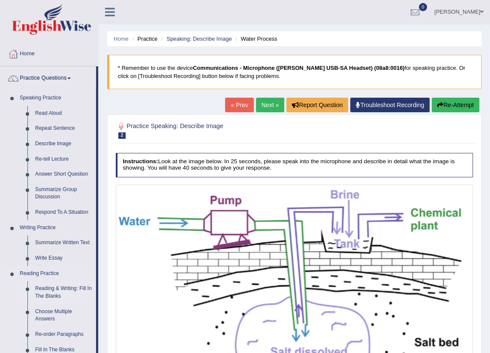
scroll to position [0, 0]
click at [33, 50] on link "Home" at bounding box center [49, 52] width 98 height 21
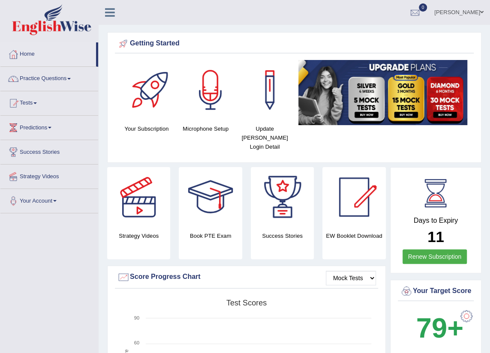
click at [482, 11] on span at bounding box center [481, 12] width 3 height 6
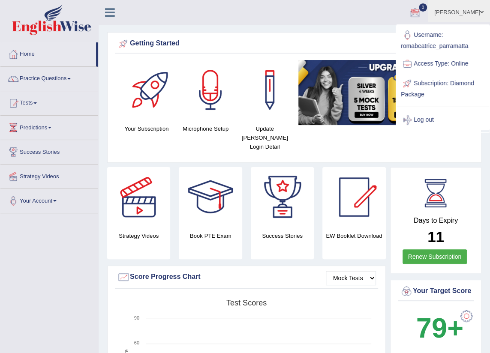
click at [339, 140] on div "Your Subscription Microphone Setup Update Pearson Login Detail" at bounding box center [294, 109] width 359 height 98
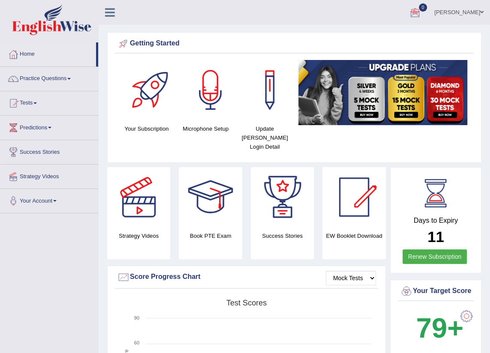
click at [288, 253] on div "Strategy Videos Book PTE Exam Success Stories EW Booklet Download" at bounding box center [246, 216] width 287 height 99
click at [57, 77] on link "Practice Questions" at bounding box center [49, 77] width 98 height 21
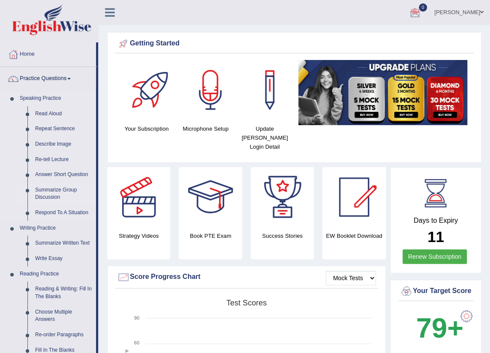
scroll to position [39, 0]
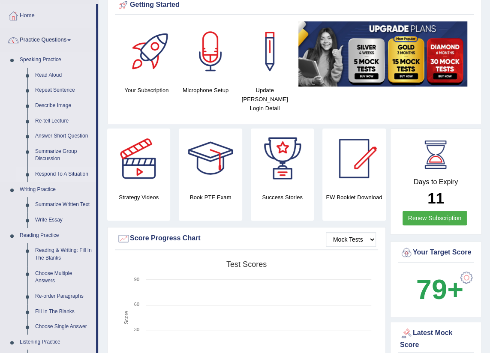
click at [70, 175] on link "Respond To A Situation" at bounding box center [63, 174] width 65 height 15
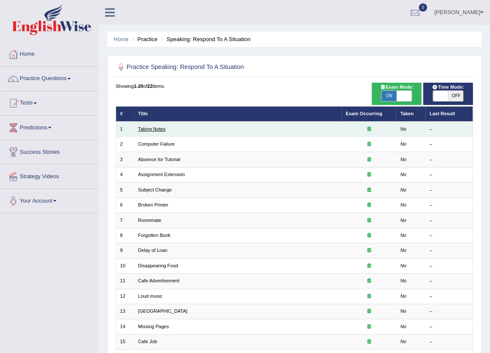
click at [152, 129] on link "Taking Notes" at bounding box center [151, 128] width 27 height 5
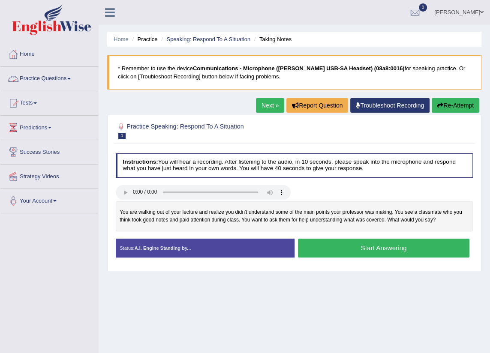
click at [71, 77] on link "Practice Questions" at bounding box center [49, 77] width 98 height 21
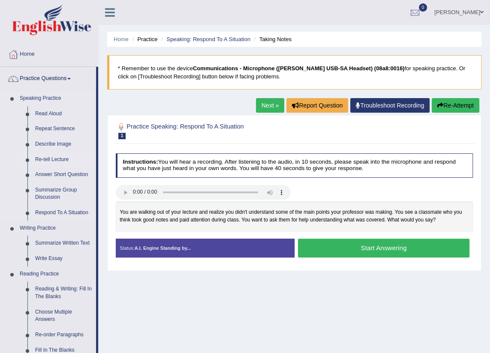
click at [66, 158] on link "Re-tell Lecture" at bounding box center [63, 159] width 65 height 15
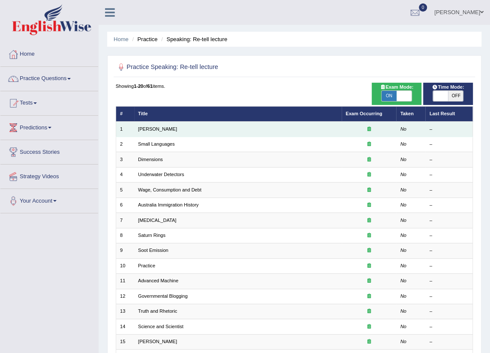
click at [156, 125] on td "[PERSON_NAME]" at bounding box center [237, 129] width 207 height 15
click at [154, 128] on link "Amory Lovins" at bounding box center [157, 128] width 39 height 5
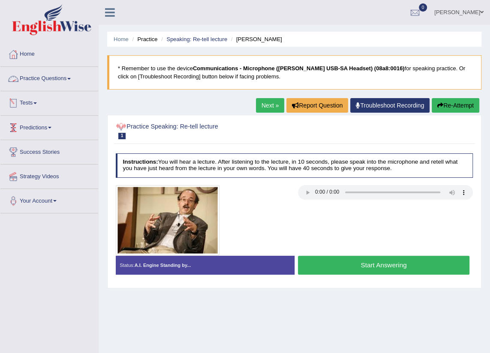
click at [64, 77] on link "Practice Questions" at bounding box center [49, 77] width 98 height 21
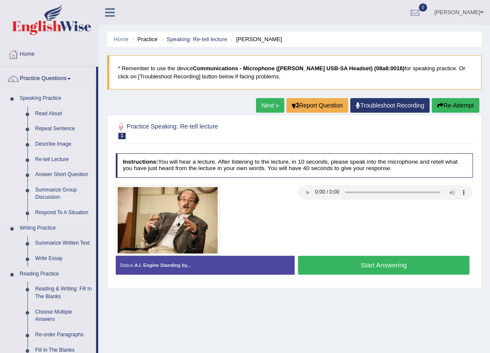
click at [65, 189] on link "Summarize Group Discussion" at bounding box center [63, 193] width 65 height 23
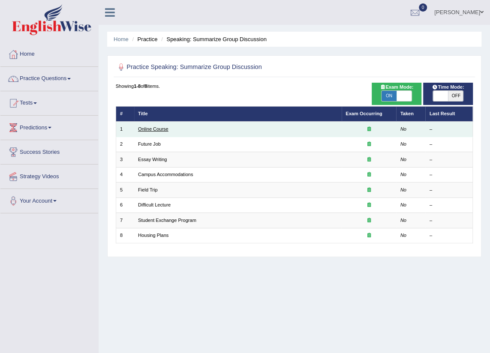
click at [156, 130] on link "Online Course" at bounding box center [153, 128] width 30 height 5
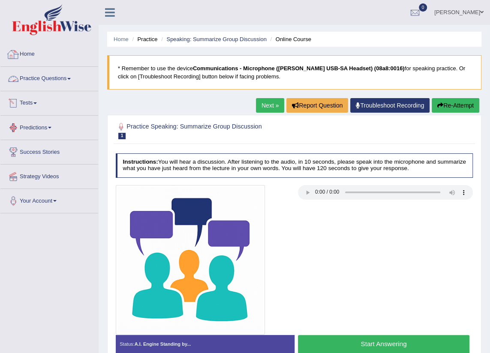
click at [51, 77] on link "Practice Questions" at bounding box center [49, 77] width 98 height 21
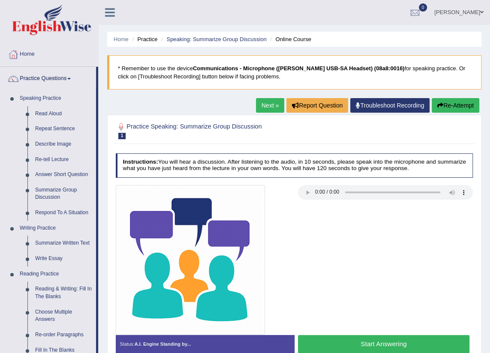
click at [481, 14] on span at bounding box center [481, 12] width 3 height 6
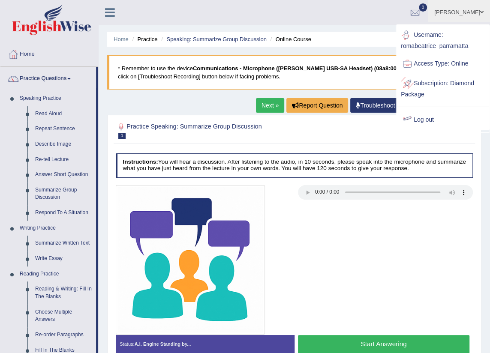
click at [427, 119] on link "Log out" at bounding box center [442, 120] width 93 height 20
